Goal: Register for event/course

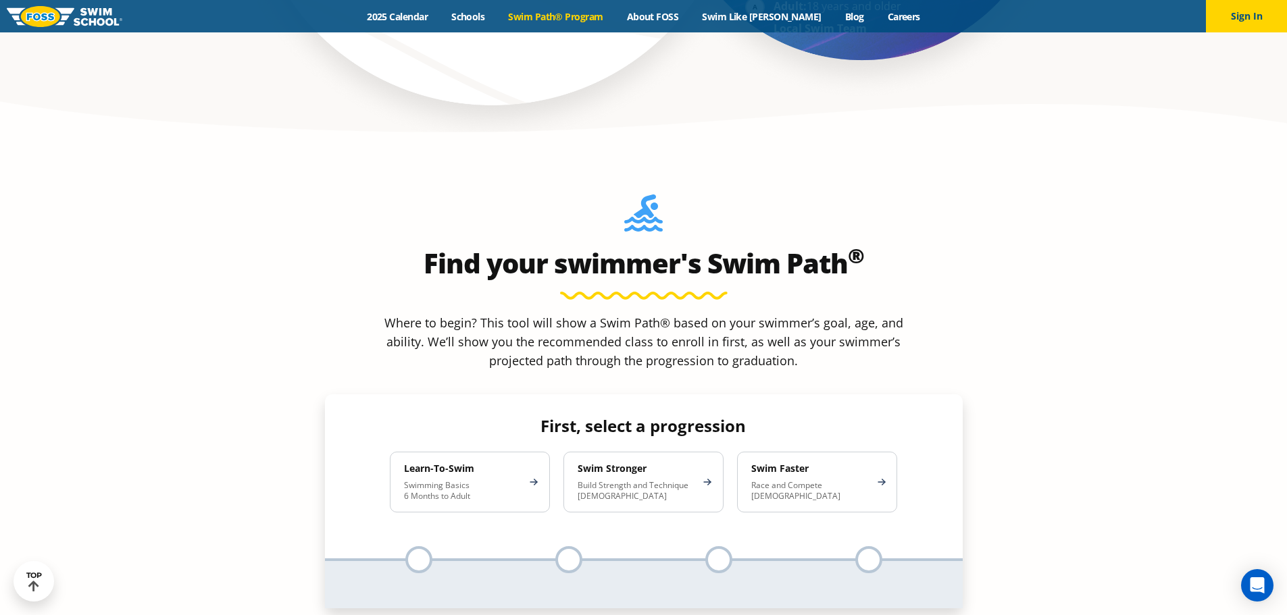
scroll to position [1283, 0]
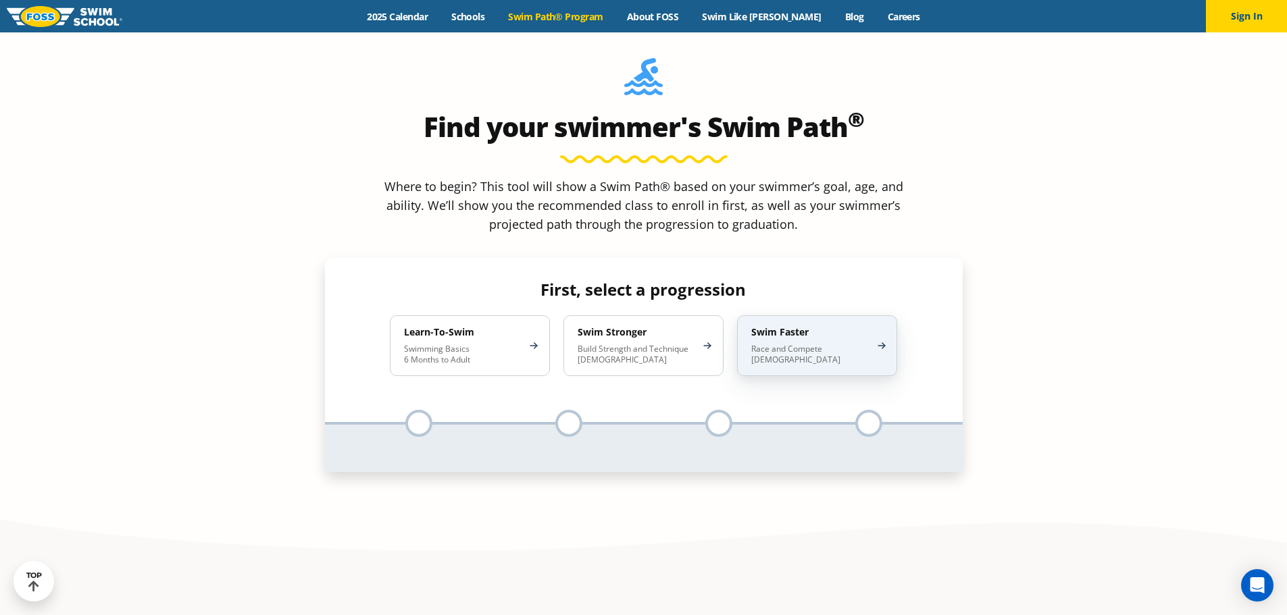
click at [879, 315] on div "Swim Faster Race and Compete 8-17 Years Old" at bounding box center [817, 345] width 160 height 61
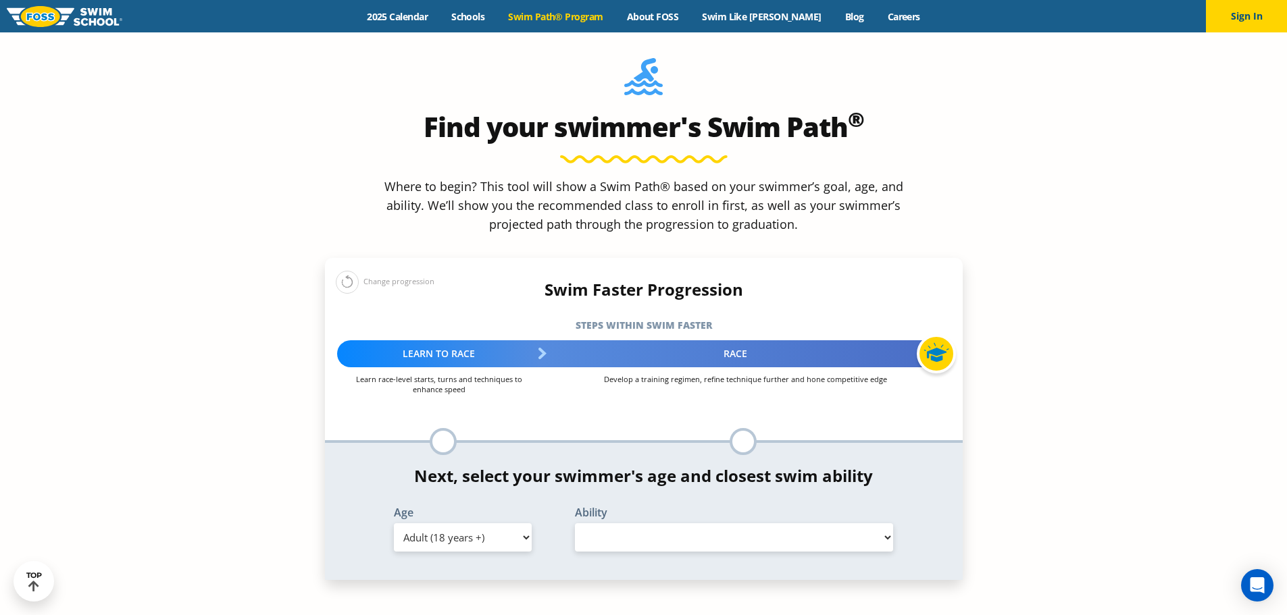
click at [785, 523] on select "Select Ability" at bounding box center [734, 537] width 319 height 28
click at [887, 523] on select "Select Ability" at bounding box center [734, 537] width 319 height 28
select select "false"
click at [575, 523] on select "Select Ability" at bounding box center [734, 537] width 319 height 28
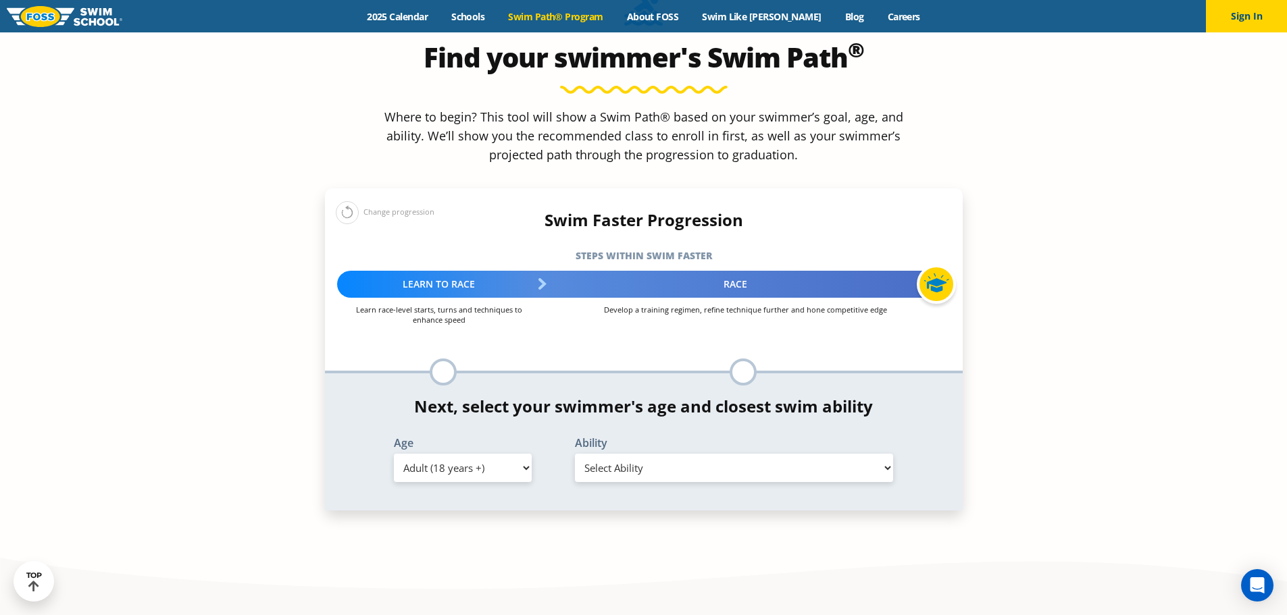
scroll to position [1351, 0]
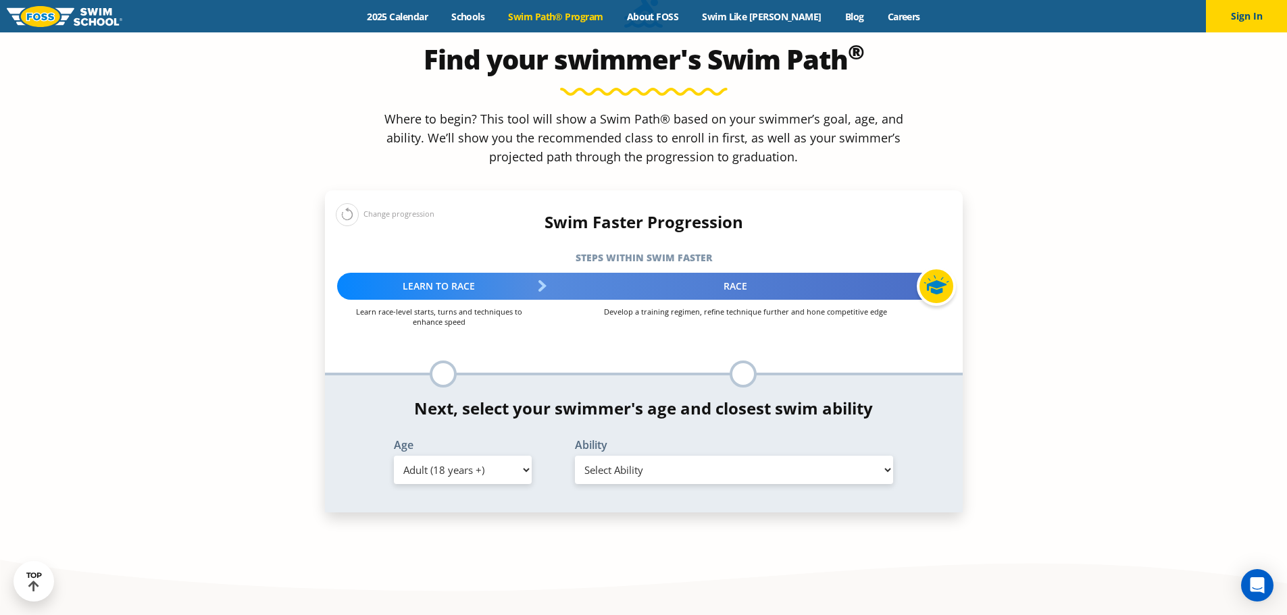
click at [512, 456] on select "Select Age [DEMOGRAPHIC_DATA] months - 1 year 1 year 2 years 3 years 4 years 5 …" at bounding box center [463, 470] width 138 height 28
click at [394, 456] on select "Select Age [DEMOGRAPHIC_DATA] months - 1 year 1 year 2 years 3 years 4 years 5 …" at bounding box center [463, 470] width 138 height 28
click at [667, 456] on select "Select Ability First in-water experience When in the water, reliant on a life j…" at bounding box center [734, 470] width 319 height 28
click at [473, 456] on select "Select Age [DEMOGRAPHIC_DATA] months - 1 year 1 year 2 years 3 years 4 years 5 …" at bounding box center [463, 470] width 138 height 28
select select "adult-18-years-"
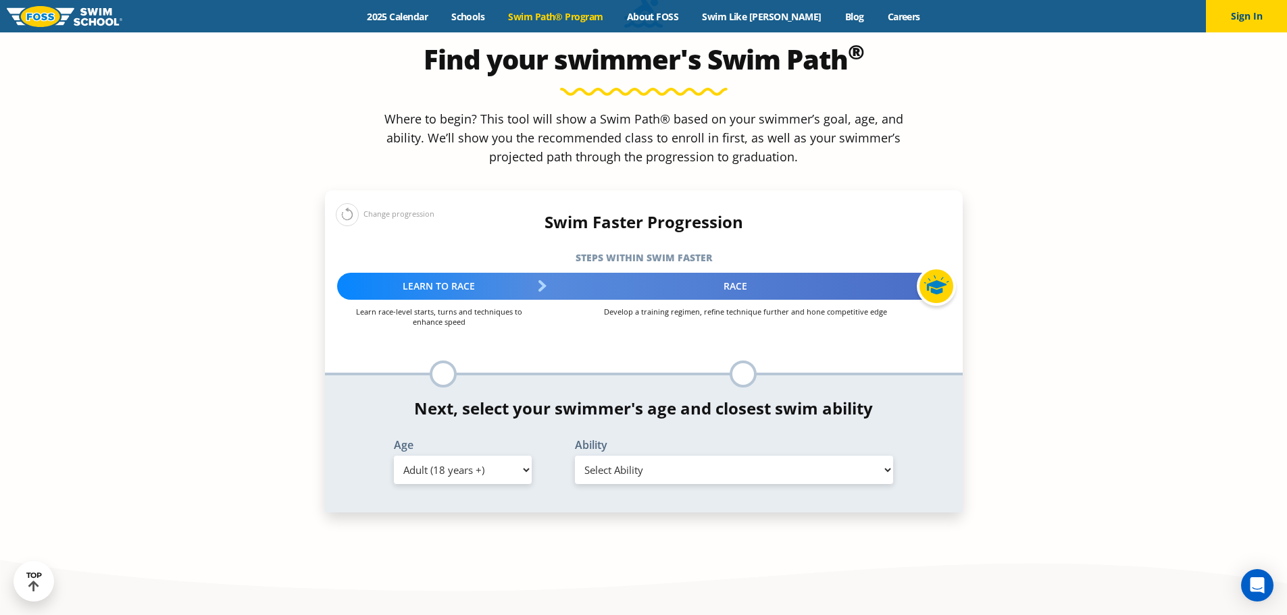
click at [394, 456] on select "Select Age [DEMOGRAPHIC_DATA] months - 1 year 1 year 2 years 3 years 4 years 5 …" at bounding box center [463, 470] width 138 height 28
click at [706, 456] on select "Select Ability First in-water experience When in the water reliant on a life ja…" at bounding box center [734, 470] width 319 height 28
select select "adult-18-years--first-in-water-experience"
click at [575, 456] on select "Select Ability First in-water experience When in the water reliant on a life ja…" at bounding box center [734, 470] width 319 height 28
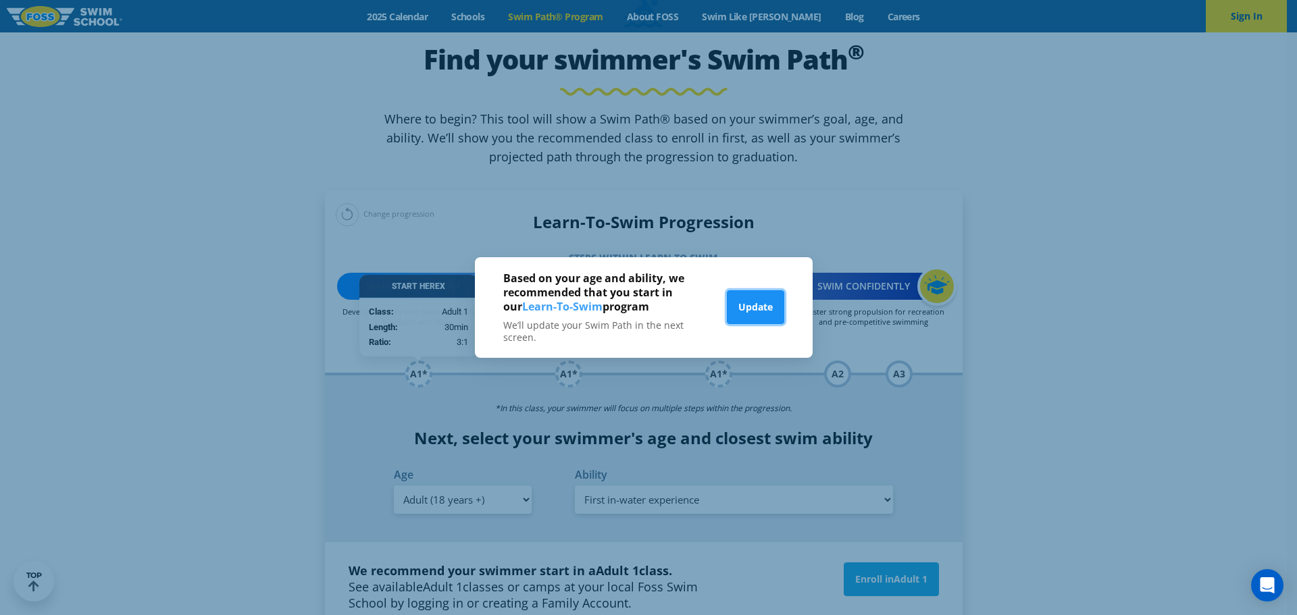
click at [756, 311] on button "Update" at bounding box center [755, 307] width 57 height 34
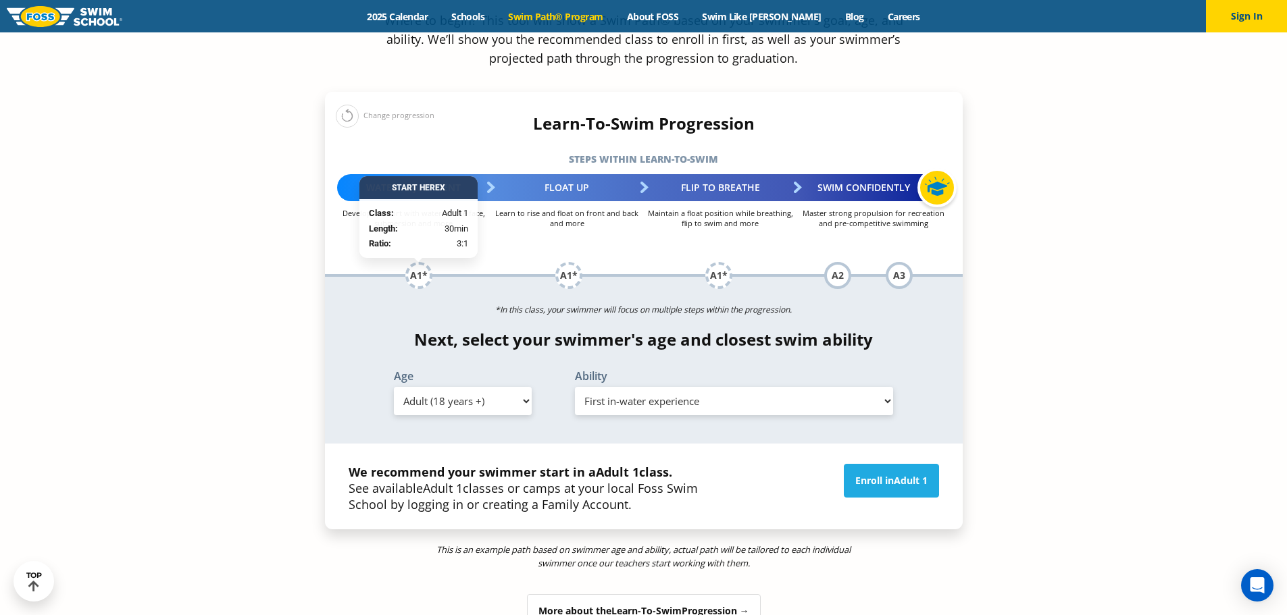
scroll to position [1486, 0]
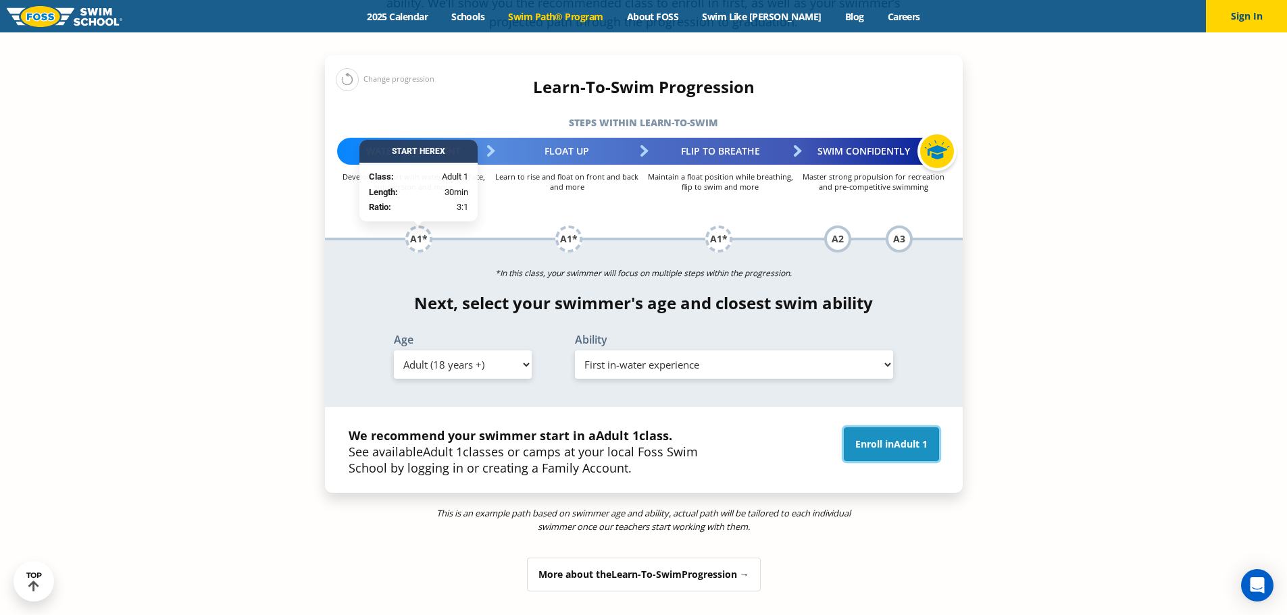
click at [912, 438] on span "Adult 1" at bounding box center [910, 444] width 34 height 13
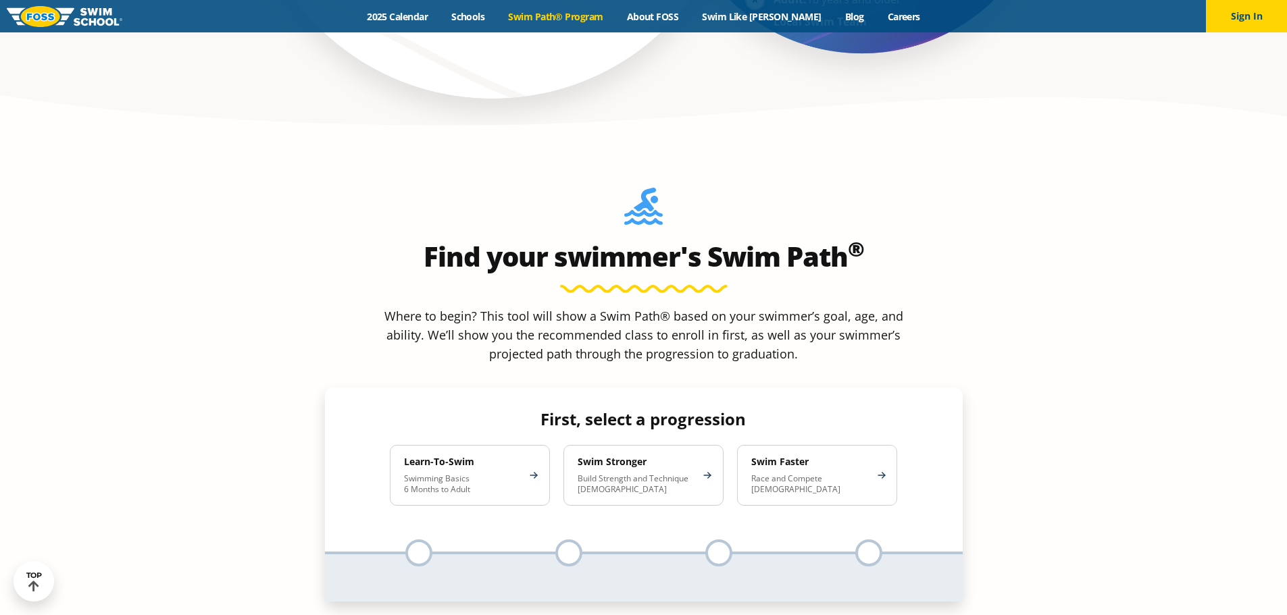
scroll to position [1148, 0]
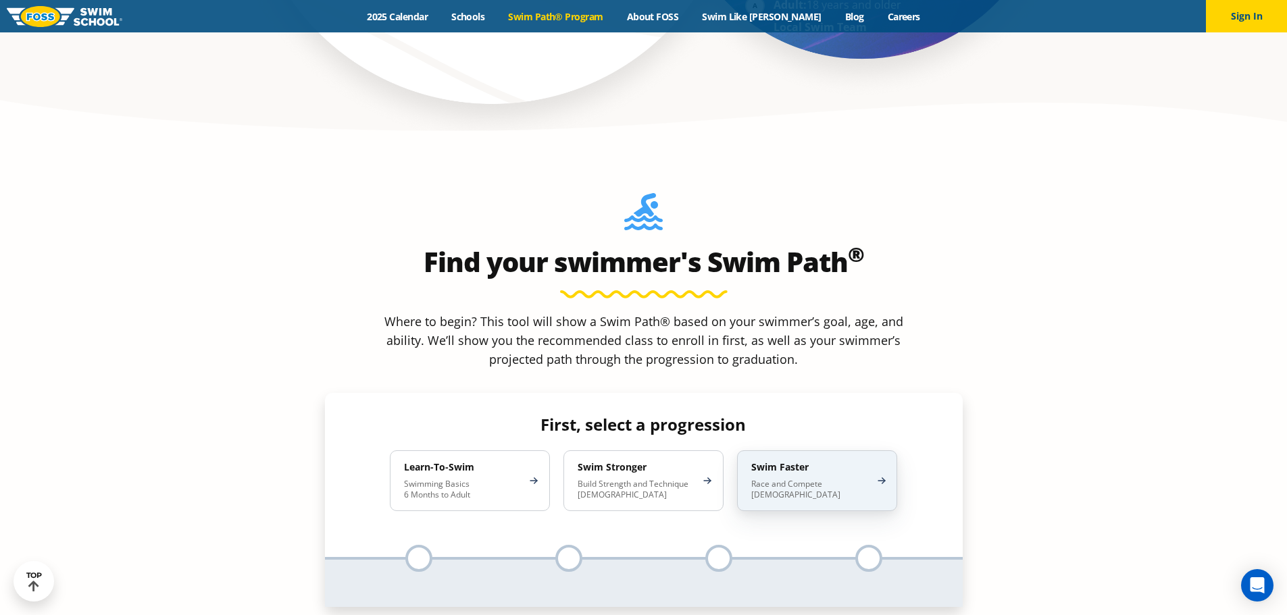
click at [864, 479] on p "Race and Compete [DEMOGRAPHIC_DATA]" at bounding box center [810, 490] width 118 height 22
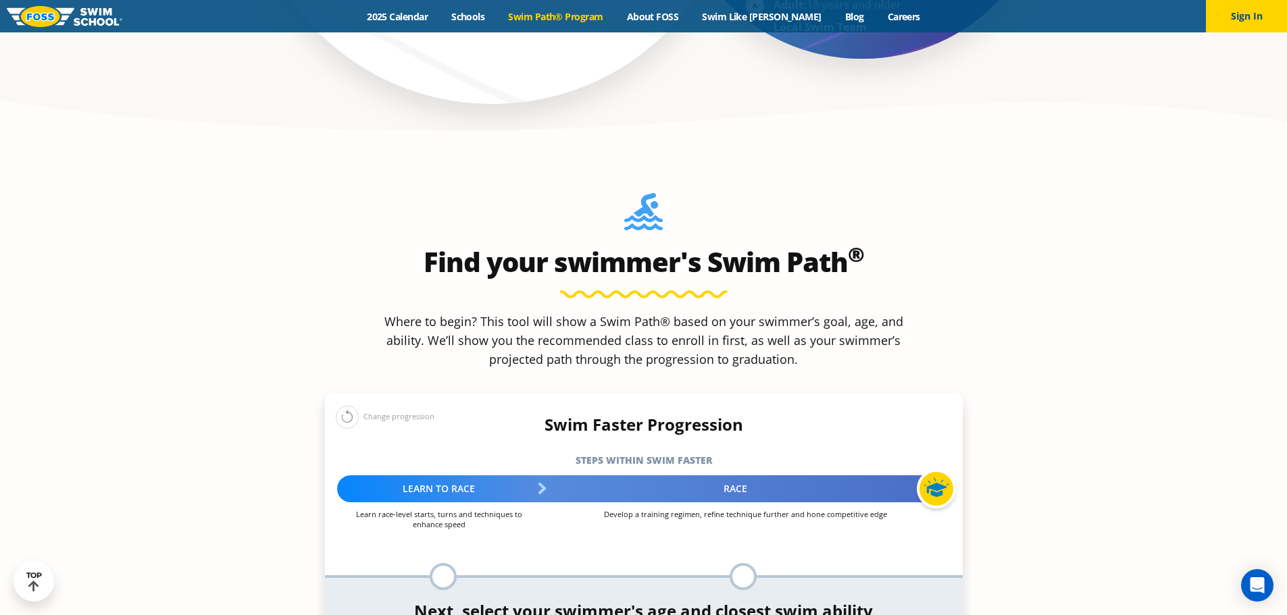
select select "adult-18-years-"
select select "adult-18-years--first-in-water-experience"
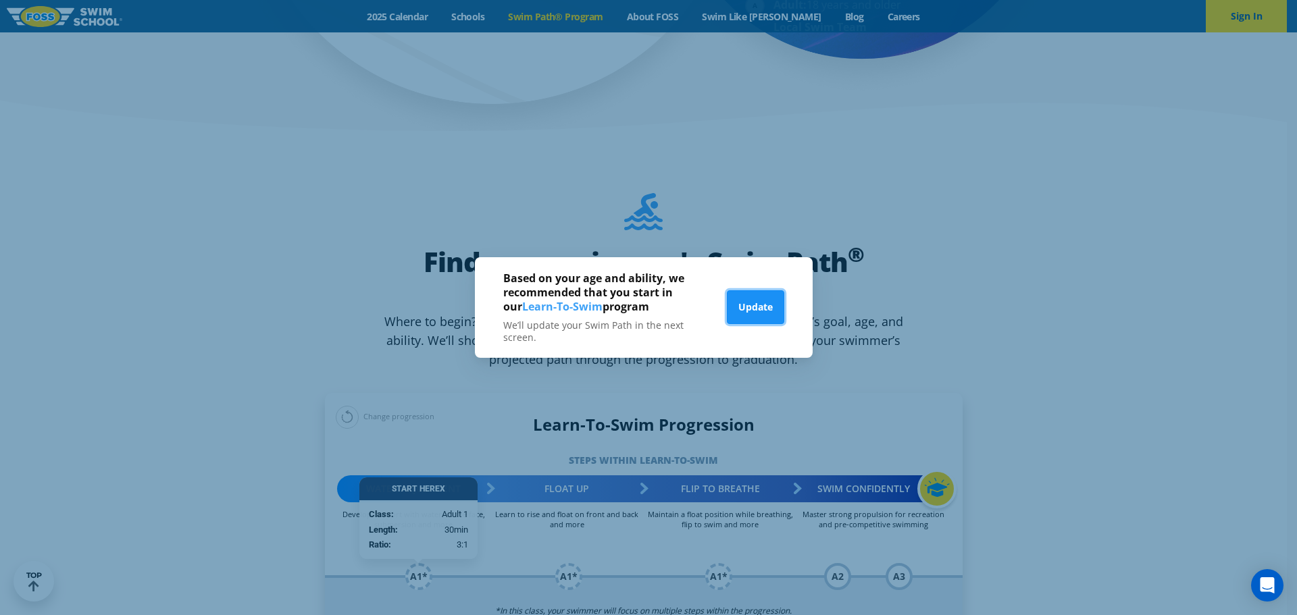
click at [758, 316] on button "Update" at bounding box center [755, 307] width 57 height 34
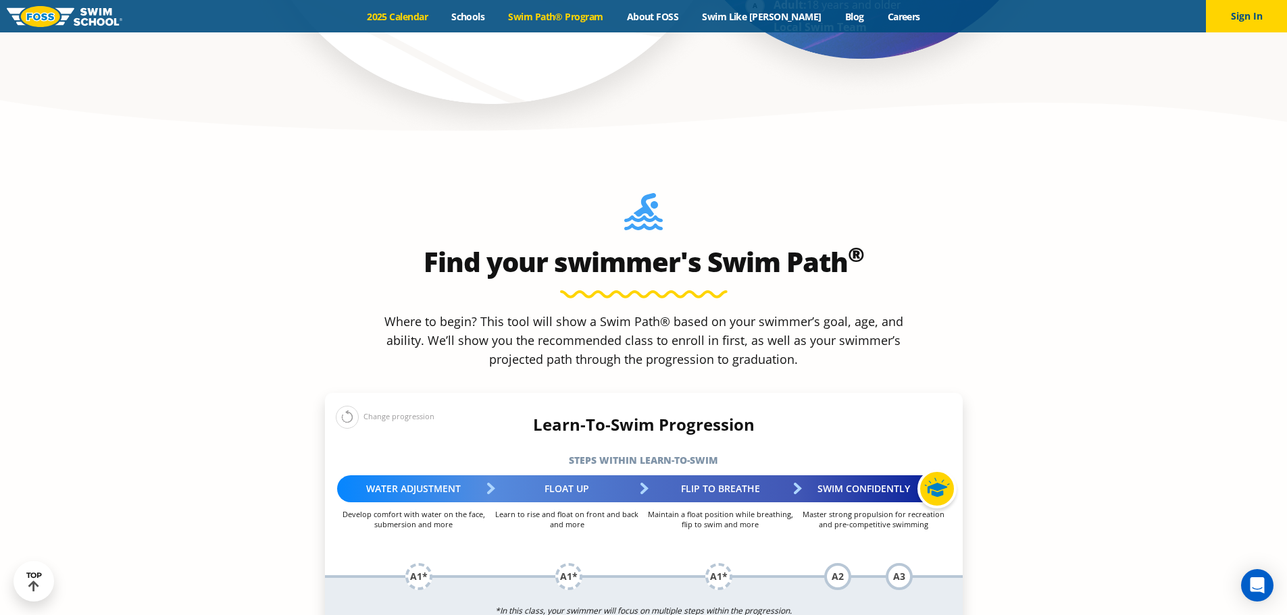
click at [440, 13] on link "2025 Calendar" at bounding box center [397, 16] width 84 height 13
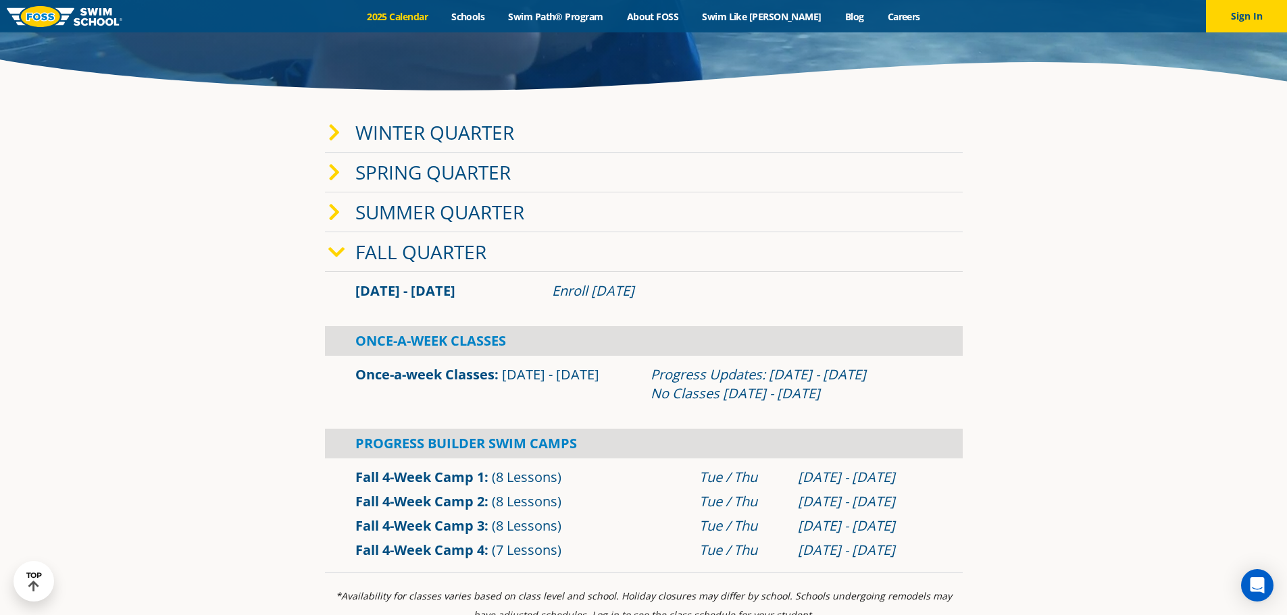
scroll to position [270, 0]
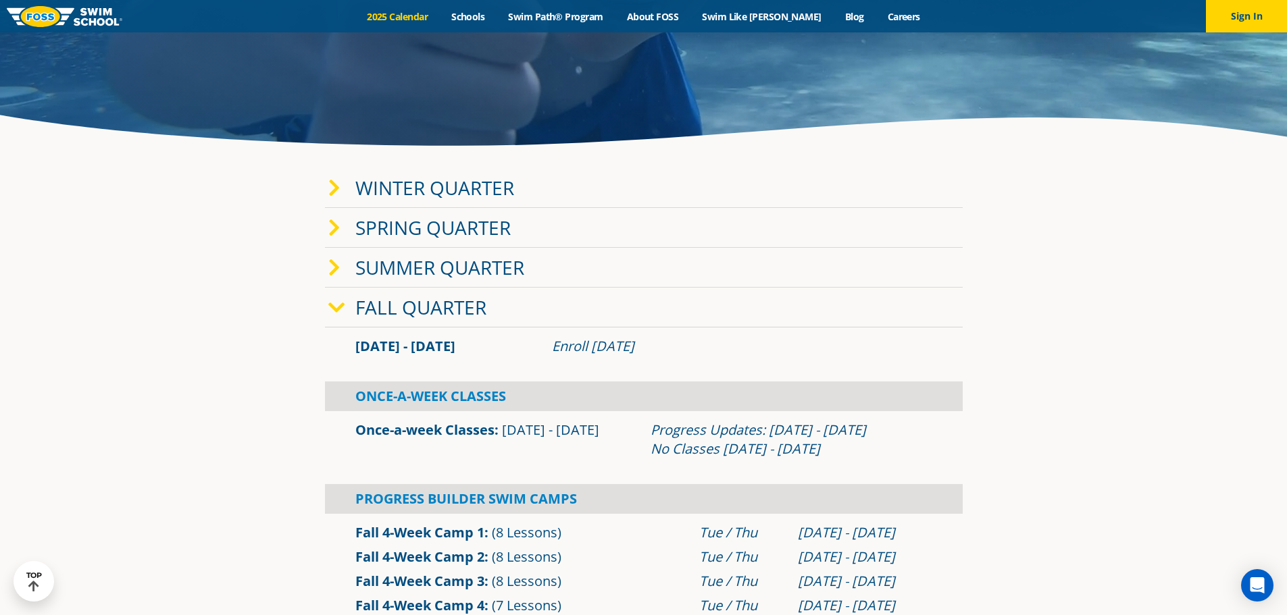
click at [330, 191] on icon at bounding box center [334, 188] width 12 height 19
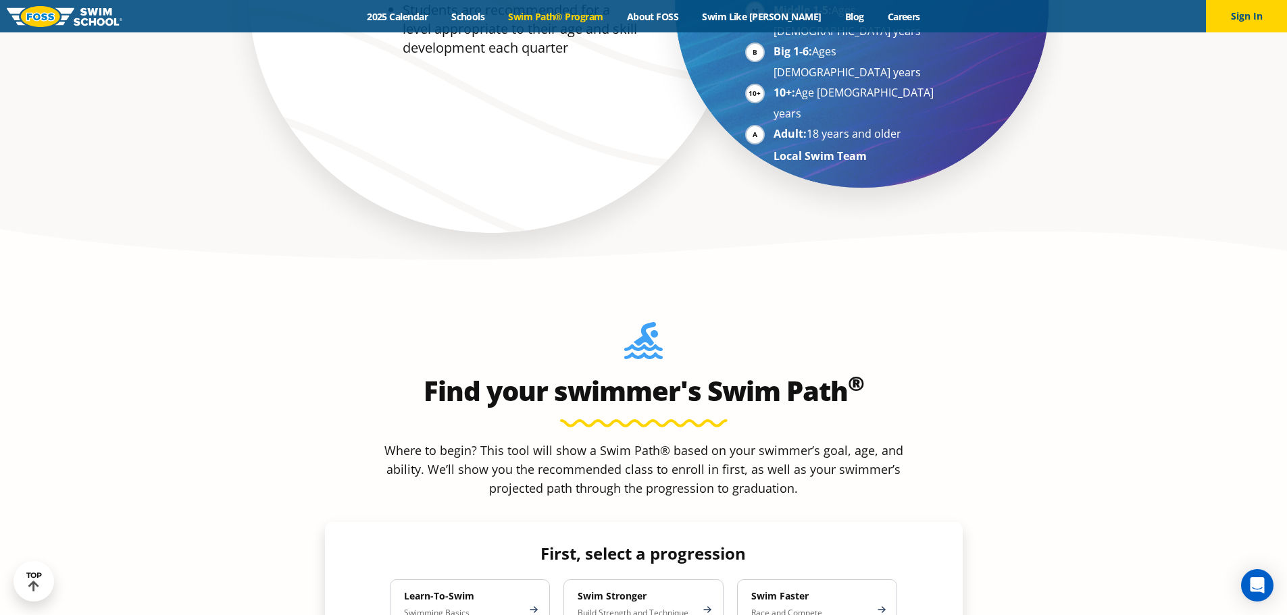
scroll to position [1148, 0]
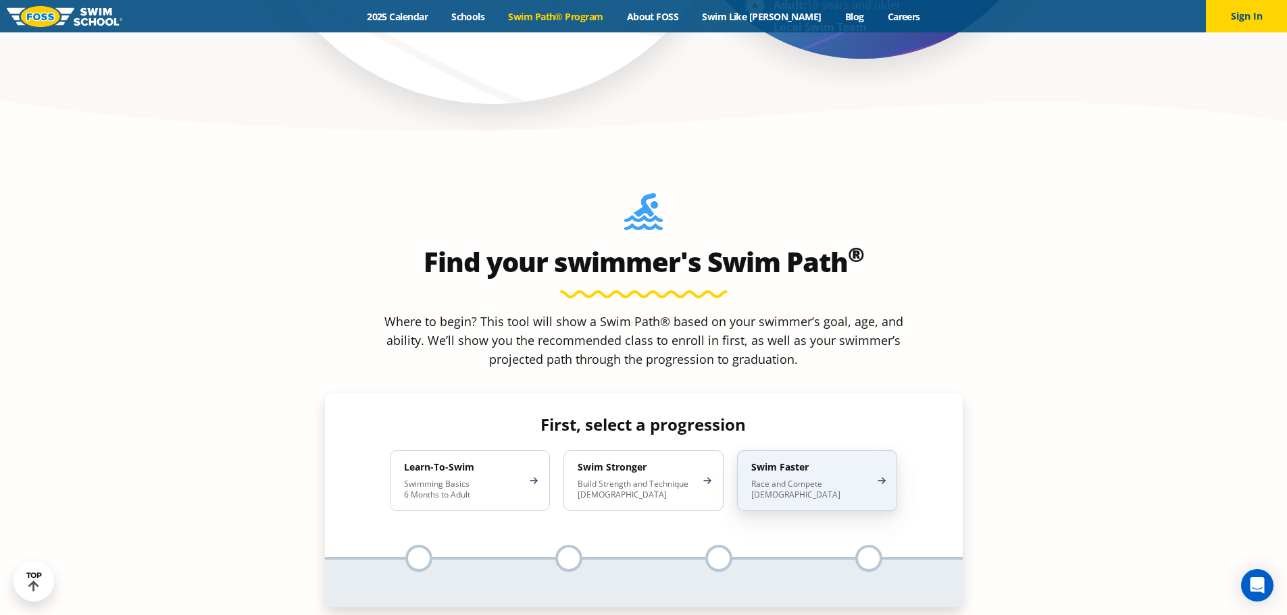
click at [865, 479] on p "Race and Compete 8-17 Years Old" at bounding box center [810, 490] width 118 height 22
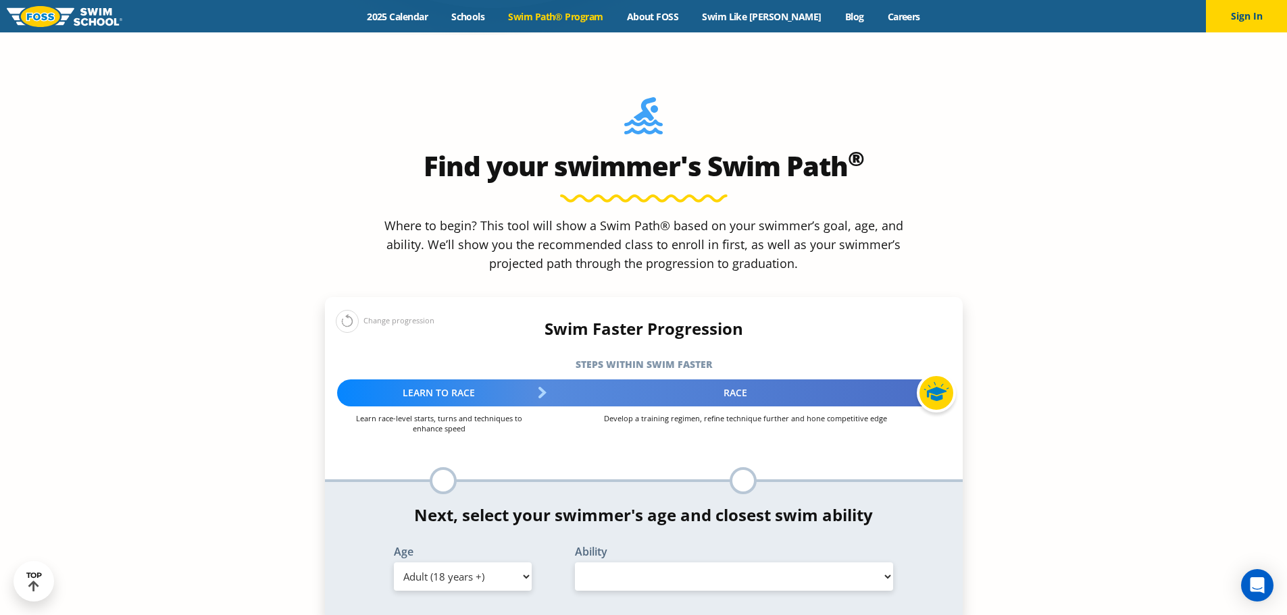
scroll to position [1283, 0]
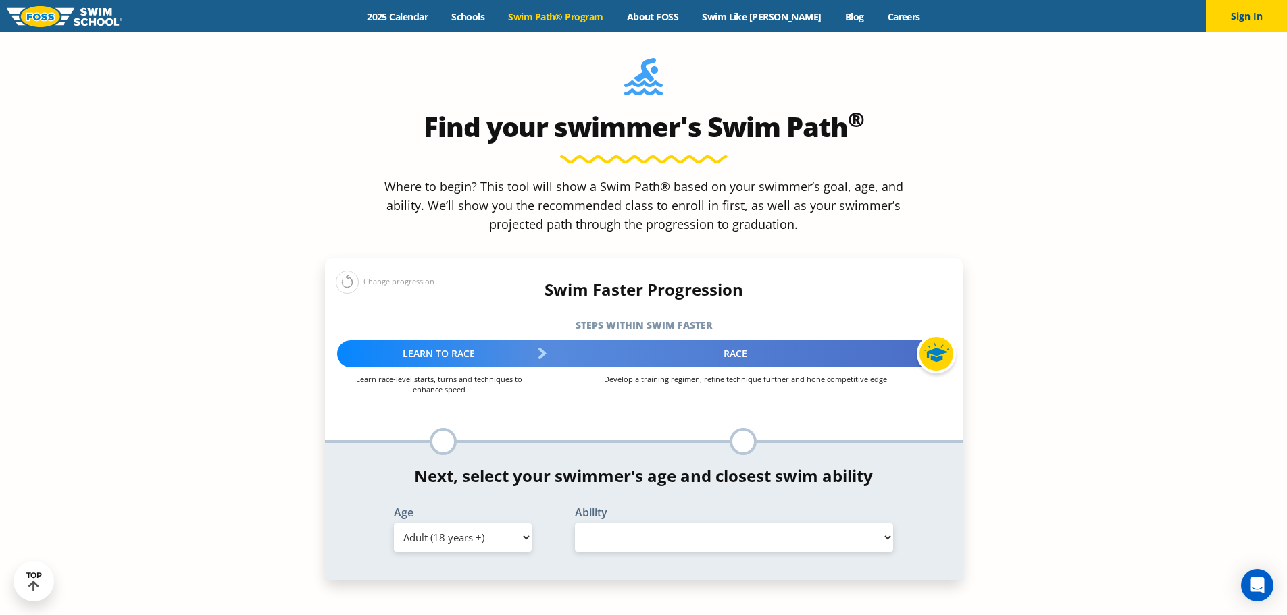
click at [598, 523] on select "Select Ability" at bounding box center [734, 537] width 319 height 28
select select "false"
click at [575, 523] on select "Select Ability" at bounding box center [734, 537] width 319 height 28
click at [503, 507] on div "Age Select Age 6 months - 1 year 1 year 2 years 3 years 4 years 5 years 6 years…" at bounding box center [462, 531] width 181 height 49
click at [490, 523] on select "Select Age [DEMOGRAPHIC_DATA] months - 1 year 1 year 2 years 3 years 4 years 5 …" at bounding box center [463, 537] width 138 height 28
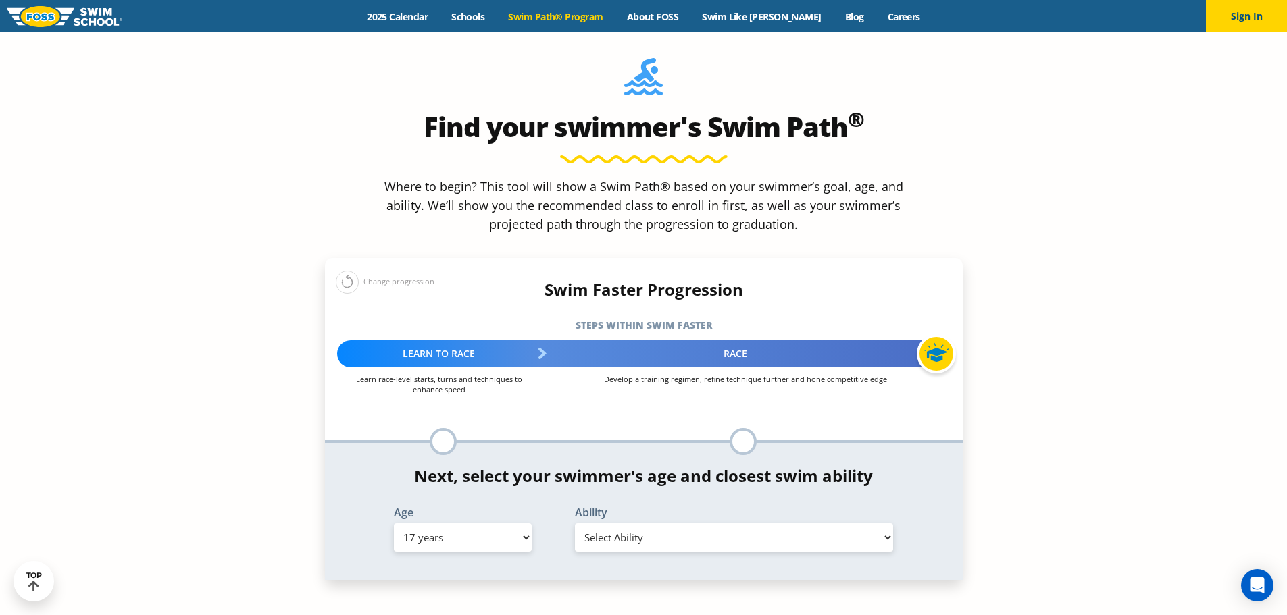
click at [394, 523] on select "Select Age [DEMOGRAPHIC_DATA] months - 1 year 1 year 2 years 3 years 4 years 5 …" at bounding box center [463, 537] width 138 height 28
click at [615, 523] on select "Select Ability First in-water experience When in the water, reliant on a life j…" at bounding box center [734, 537] width 319 height 28
click at [469, 523] on select "Select Age [DEMOGRAPHIC_DATA] months - 1 year 1 year 2 years 3 years 4 years 5 …" at bounding box center [463, 537] width 138 height 28
select select "adult-18-years-"
click at [394, 523] on select "Select Age [DEMOGRAPHIC_DATA] months - 1 year 1 year 2 years 3 years 4 years 5 …" at bounding box center [463, 537] width 138 height 28
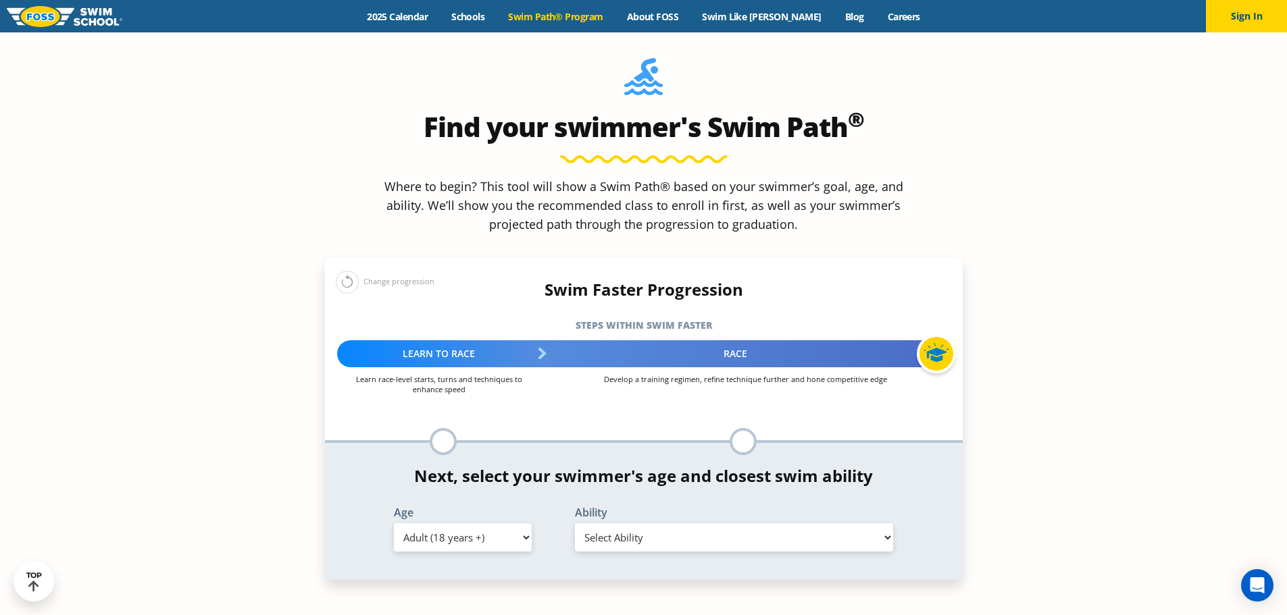
click at [621, 523] on select "Select Ability First in-water experience When in the water reliant on a life ja…" at bounding box center [734, 537] width 319 height 28
select select "adult-18-years--first-in-water-experience"
click at [575, 523] on select "Select Ability First in-water experience When in the water reliant on a life ja…" at bounding box center [734, 537] width 319 height 28
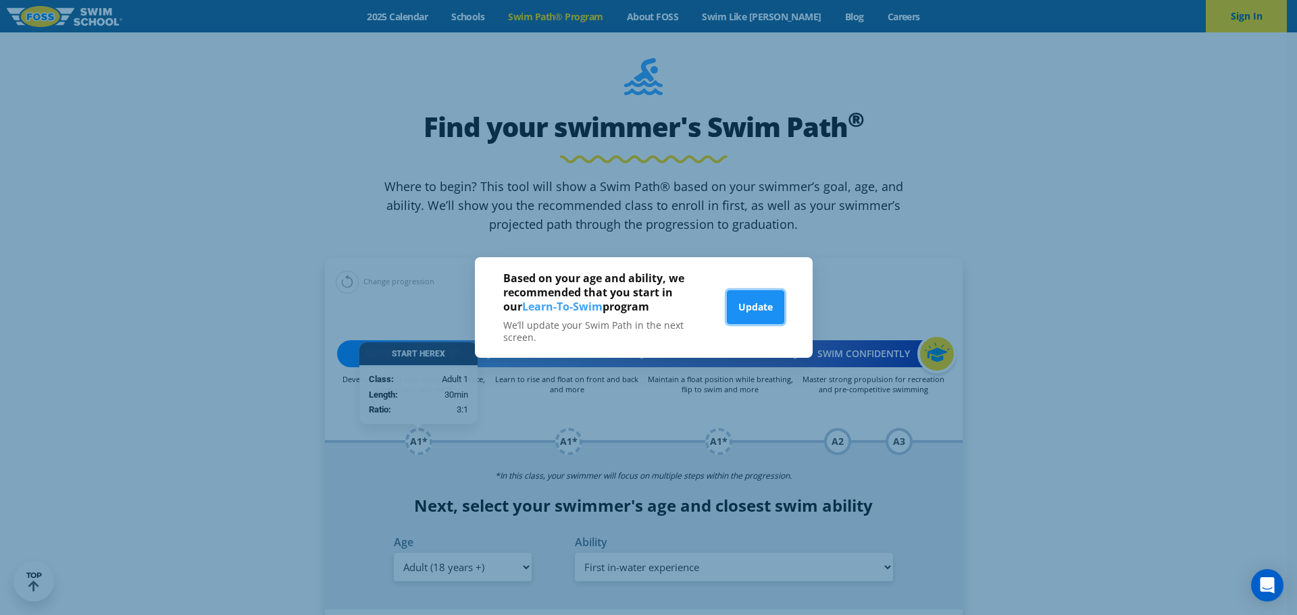
click at [762, 308] on button "Update" at bounding box center [755, 307] width 57 height 34
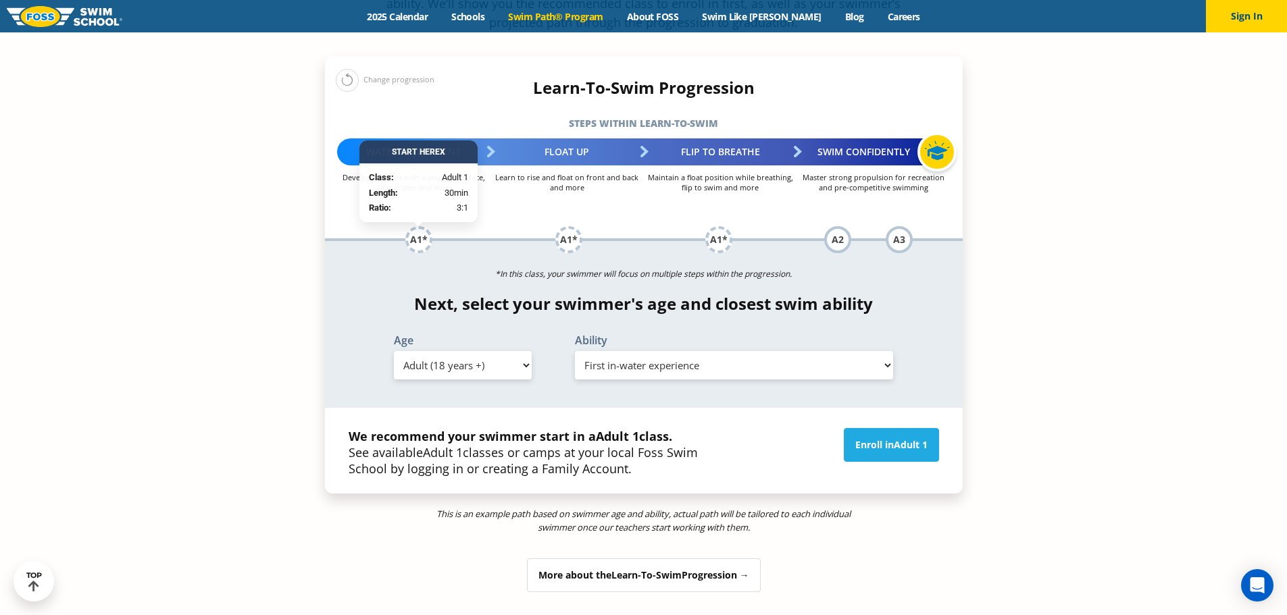
scroll to position [1486, 0]
click at [908, 427] on link "Enroll in Adult 1" at bounding box center [890, 444] width 95 height 34
